Goal: Navigation & Orientation: Find specific page/section

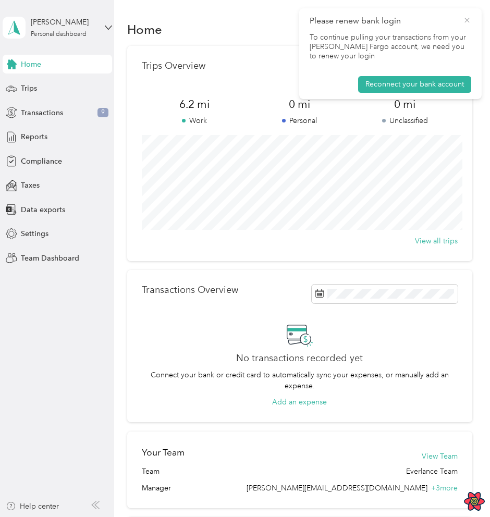
click at [465, 20] on icon at bounding box center [467, 20] width 8 height 9
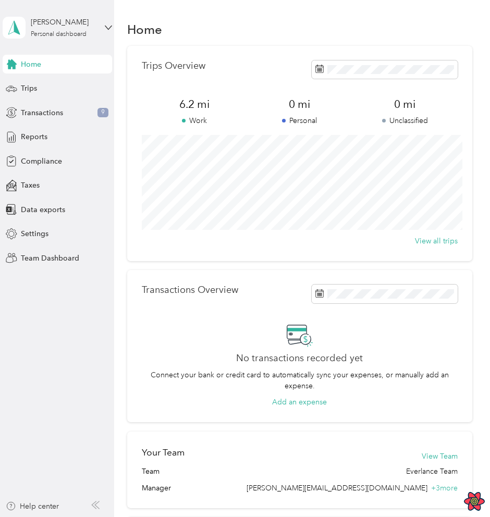
click at [246, 272] on div "Transactions Overview No transactions recorded yet Connect your bank or credit …" at bounding box center [299, 346] width 345 height 152
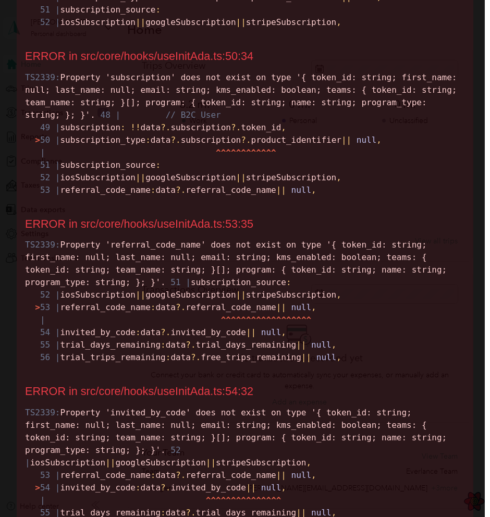
scroll to position [3389, 0]
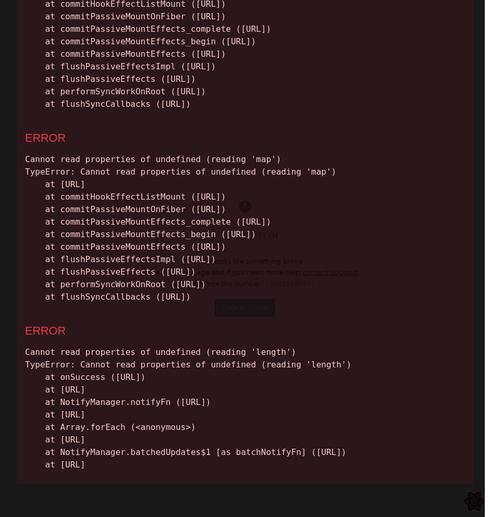
scroll to position [188, 0]
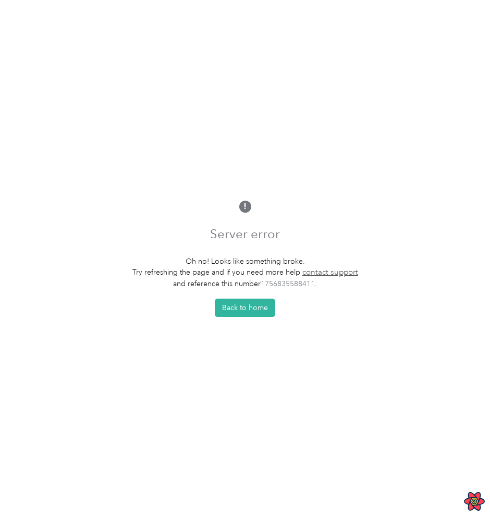
click at [383, 209] on div "Server error Oh no! Looks like something broke. Try refreshing the page and if …" at bounding box center [245, 258] width 490 height 517
click at [423, 78] on div "Server error Oh no! Looks like something broke. Try refreshing the page and if …" at bounding box center [245, 258] width 490 height 517
